Goal: Find specific page/section: Find specific page/section

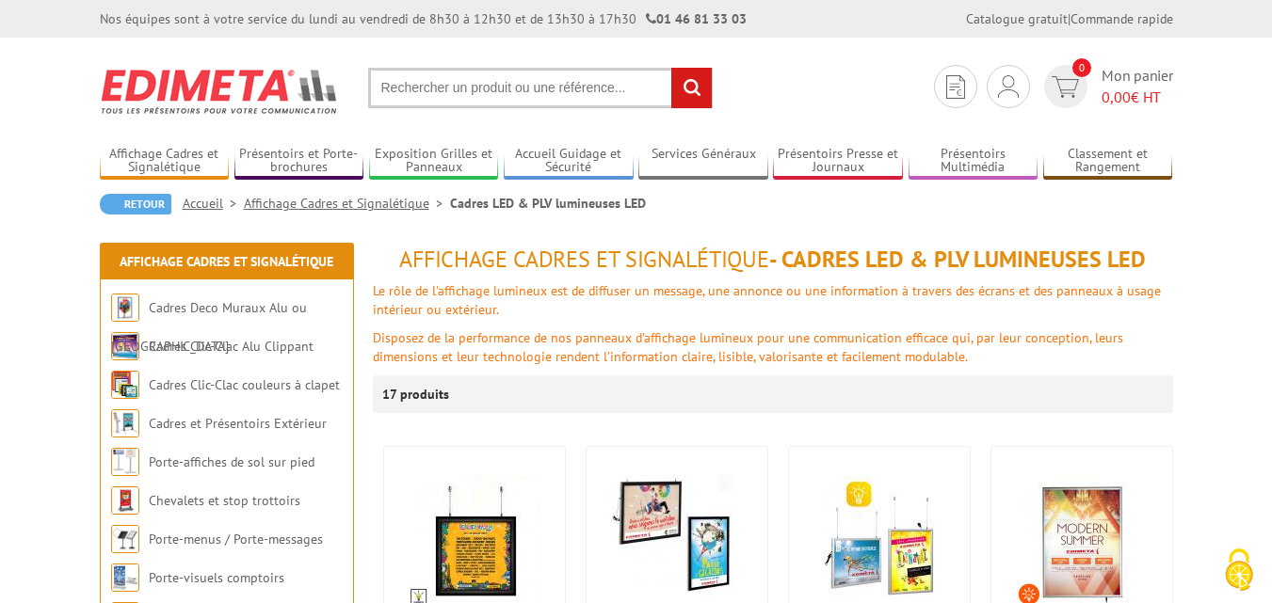
click at [415, 88] on input "text" at bounding box center [540, 88] width 345 height 40
click at [405, 91] on input "text" at bounding box center [540, 88] width 345 height 40
click at [548, 90] on input "text" at bounding box center [540, 88] width 345 height 40
click at [456, 84] on input "text" at bounding box center [540, 88] width 345 height 40
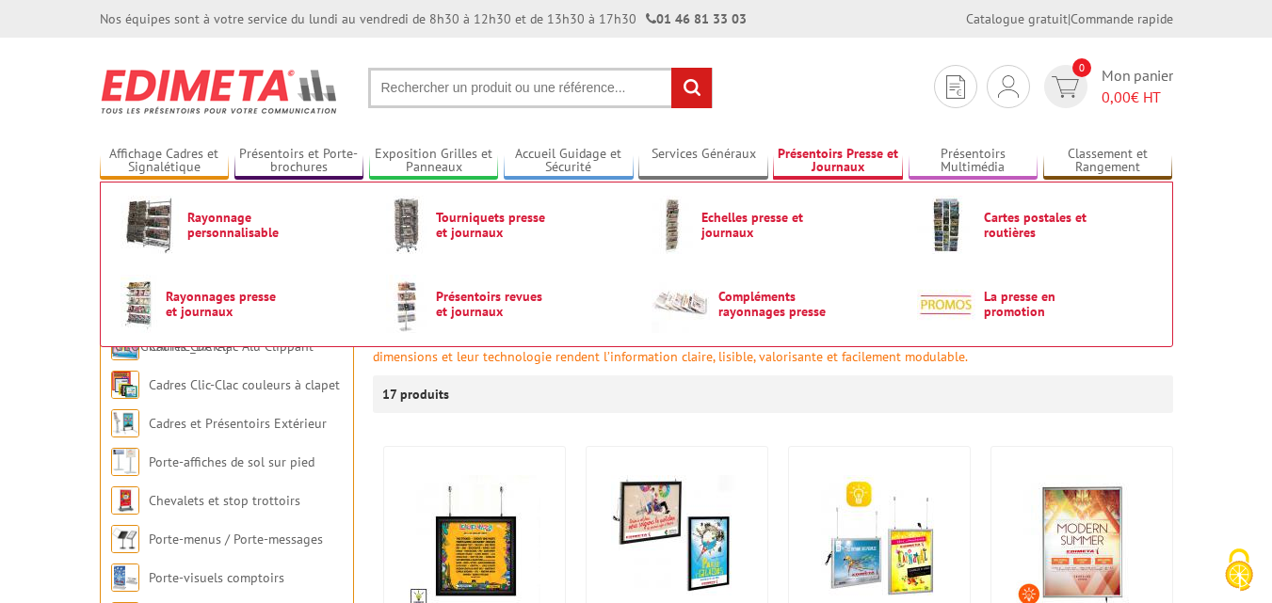
click at [826, 161] on link "Présentoirs Presse et Journaux" at bounding box center [838, 161] width 130 height 31
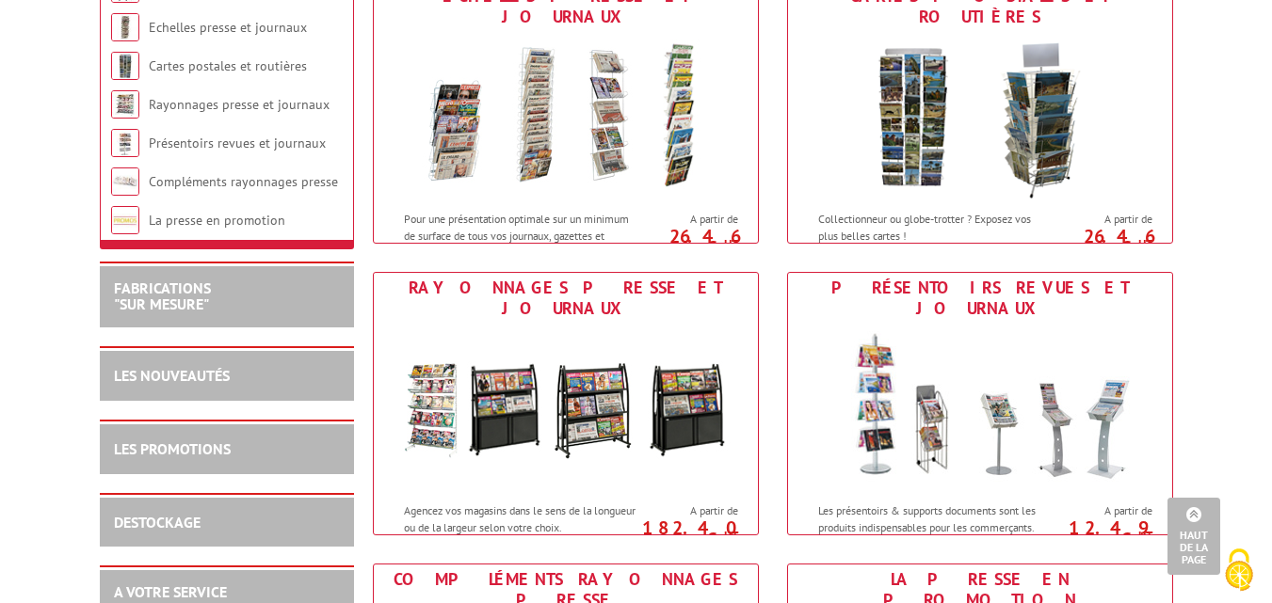
scroll to position [56, 0]
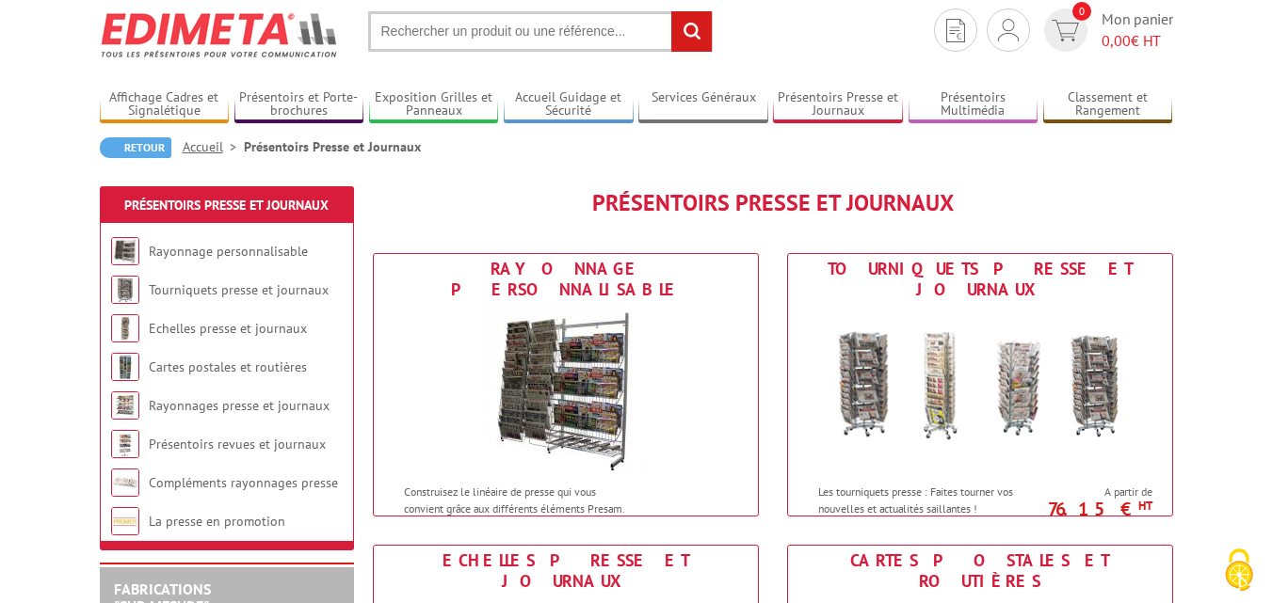
click at [451, 35] on input "text" at bounding box center [540, 31] width 345 height 40
click at [568, 33] on input "text" at bounding box center [540, 31] width 345 height 40
click at [697, 34] on input "rechercher" at bounding box center [691, 31] width 40 height 40
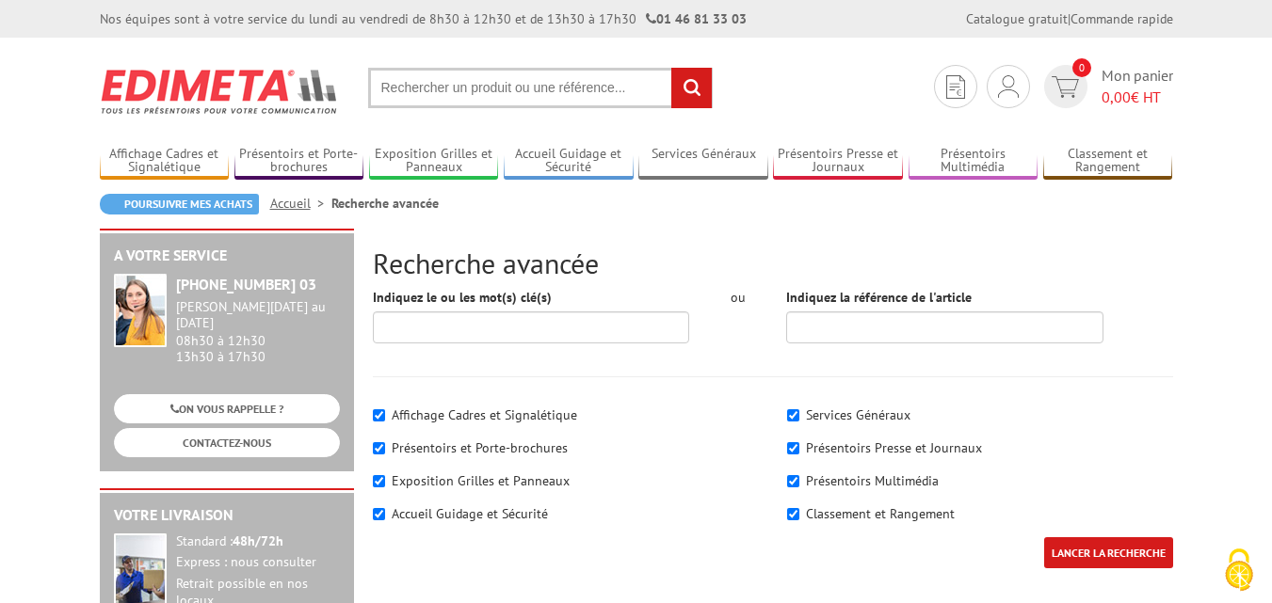
click at [430, 88] on input "text" at bounding box center [540, 88] width 345 height 40
